Goal: Task Accomplishment & Management: Manage account settings

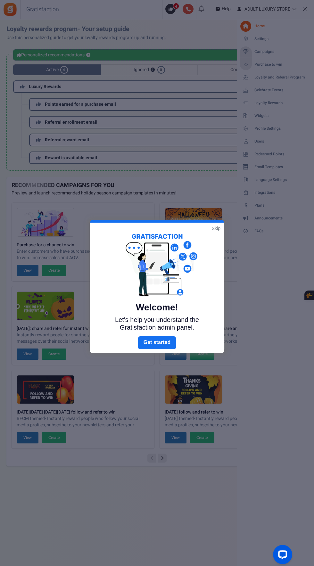
click at [217, 228] on link "Skip" at bounding box center [216, 228] width 9 height 6
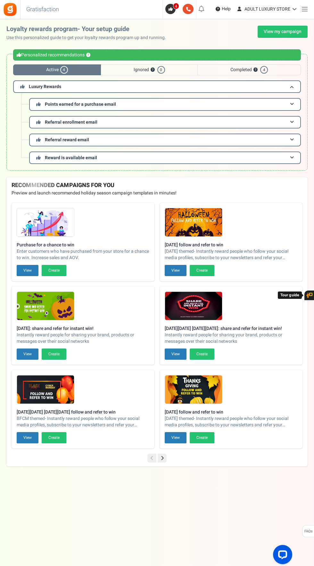
click at [304, 9] on span at bounding box center [305, 9] width 6 height 0
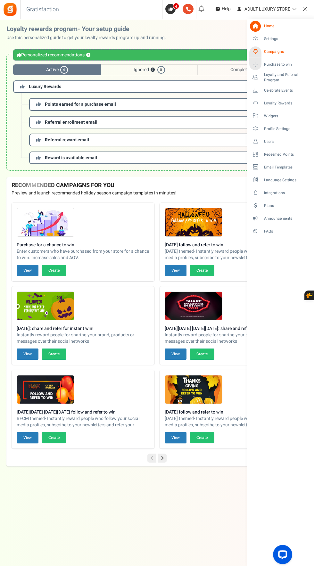
click at [281, 54] on span "Campaigns" at bounding box center [286, 51] width 45 height 5
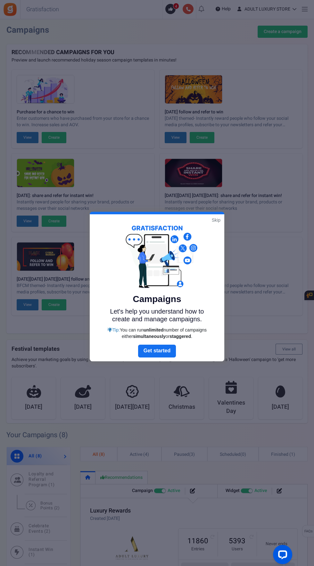
click at [216, 220] on link "Skip" at bounding box center [216, 220] width 9 height 6
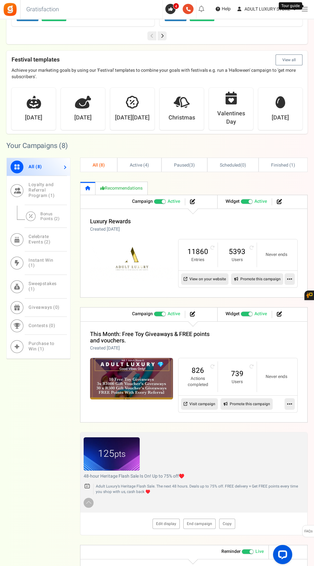
scroll to position [290, 0]
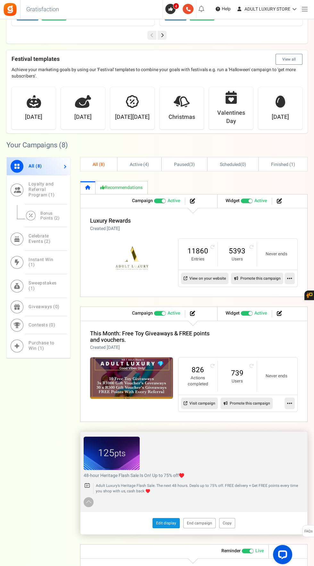
click at [169, 519] on link "Edit display" at bounding box center [165, 523] width 27 height 10
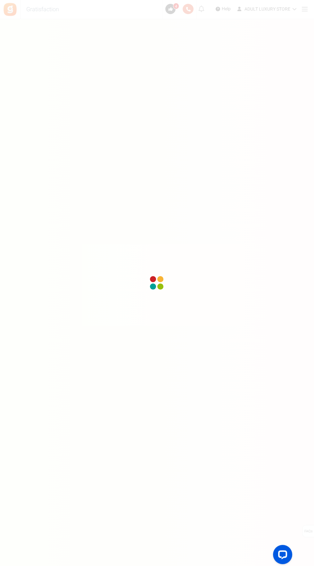
scroll to position [49, 0]
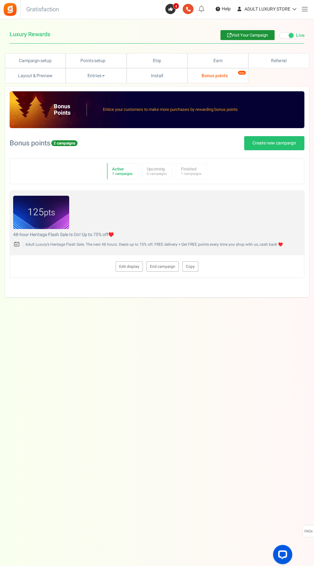
type textarea "48-hour Heritage Flash Sale Is On! Up to 75% off♥️"
type textarea "Adult Luxury's Heritage Flash Sale. The next 48 hours. Deals up to 75% off. FRE…"
type input "#aa7f16"
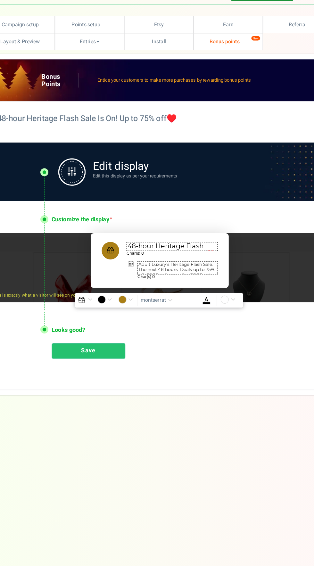
click at [184, 257] on textarea "48-hour Heritage Flash Sale Is On! Up to 75% off♥️" at bounding box center [168, 255] width 80 height 8
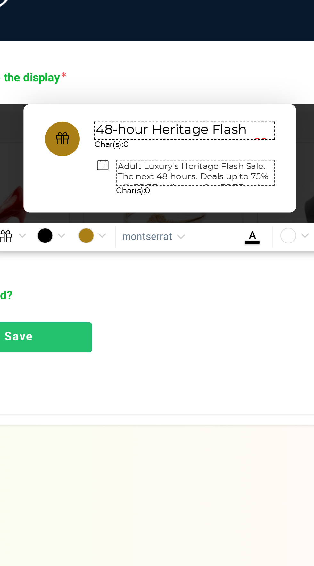
click at [179, 256] on textarea "48-hour Heritage Flash Sale Is On! Up to 75% off♥️" at bounding box center [168, 255] width 80 height 8
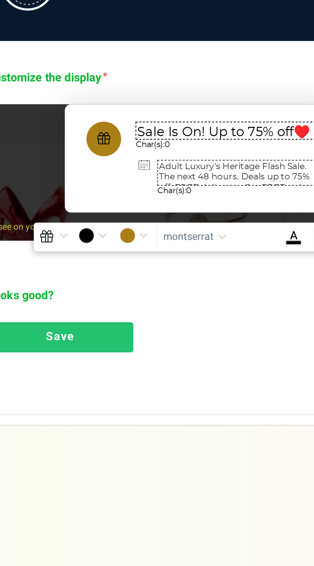
type textarea "48-hour Month End Flash Sale Is On! Up to 75% off♥️"
click at [178, 272] on textarea "Adult Luxury's Heritage Flash Sale. The next 48 hours. Deals up to 75% off. FRE…" at bounding box center [173, 274] width 70 height 12
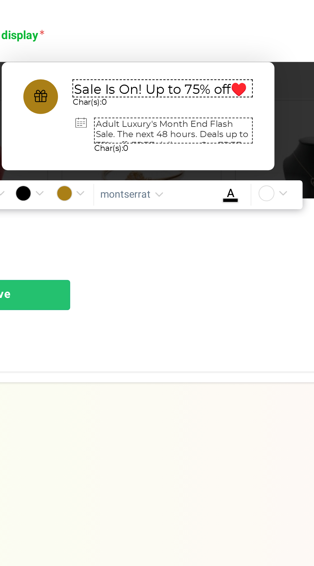
type textarea "Adult Luxury's Month End Flash Sale. The next 48 hours. Deals up to 75% off. FR…"
click at [115, 351] on link "Save" at bounding box center [95, 346] width 65 height 13
